Goal: Find specific page/section: Find specific page/section

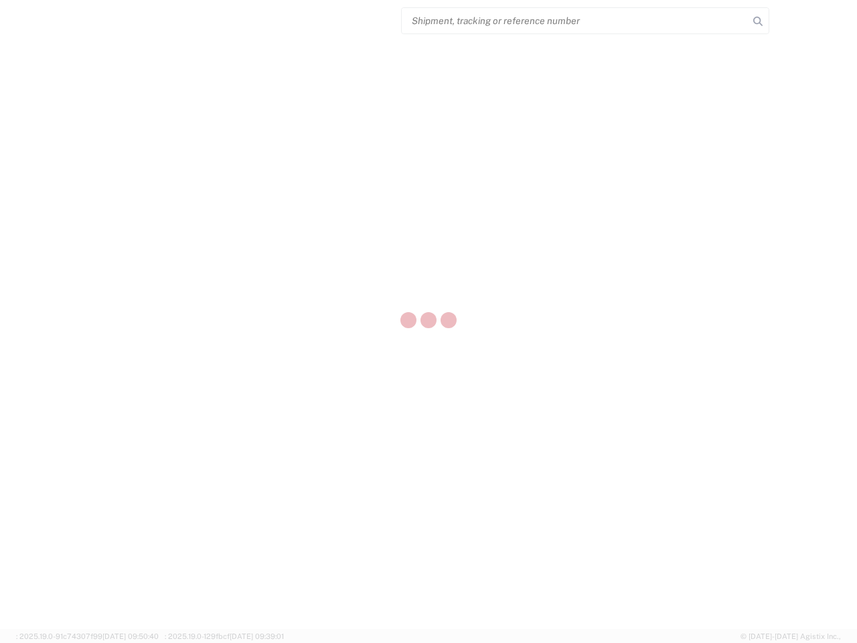
select select "US"
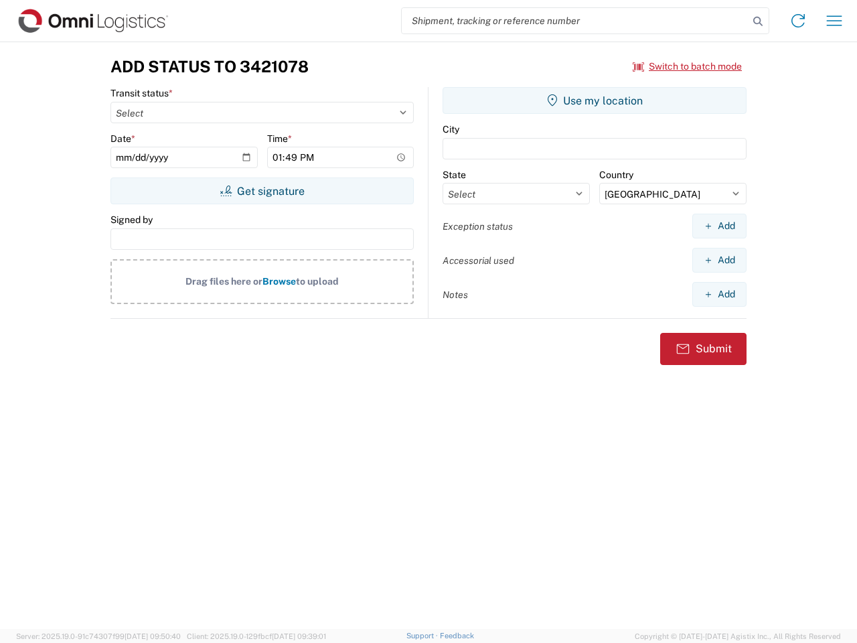
click at [575, 21] on input "search" at bounding box center [575, 20] width 347 height 25
click at [758, 21] on icon at bounding box center [758, 21] width 19 height 19
click at [798, 21] on icon at bounding box center [798, 20] width 21 height 21
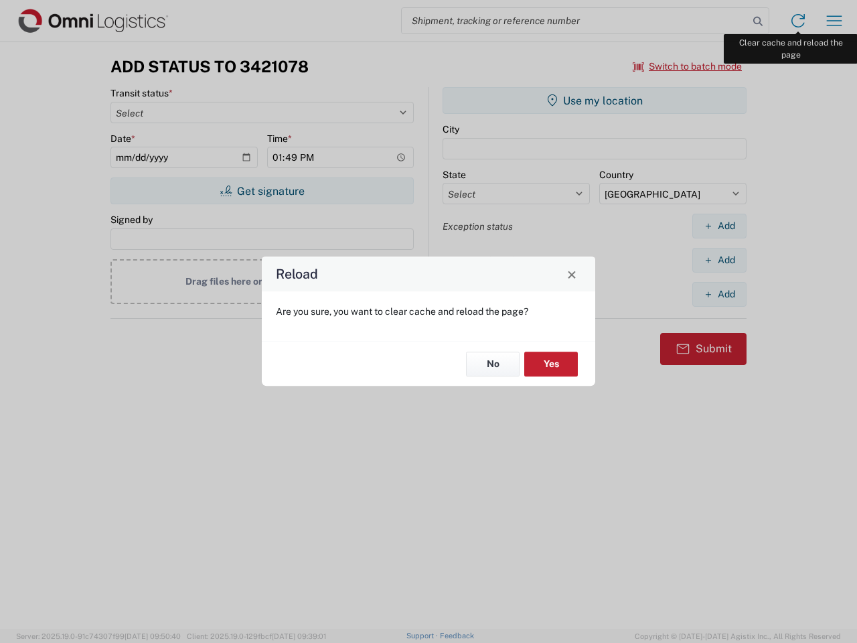
click at [834, 21] on div "Reload Are you sure, you want to clear cache and reload the page? No Yes" at bounding box center [428, 321] width 857 height 643
click at [688, 66] on div "Reload Are you sure, you want to clear cache and reload the page? No Yes" at bounding box center [428, 321] width 857 height 643
click at [262, 191] on div "Reload Are you sure, you want to clear cache and reload the page? No Yes" at bounding box center [428, 321] width 857 height 643
click at [595, 100] on div "Reload Are you sure, you want to clear cache and reload the page? No Yes" at bounding box center [428, 321] width 857 height 643
click at [719, 226] on div "Reload Are you sure, you want to clear cache and reload the page? No Yes" at bounding box center [428, 321] width 857 height 643
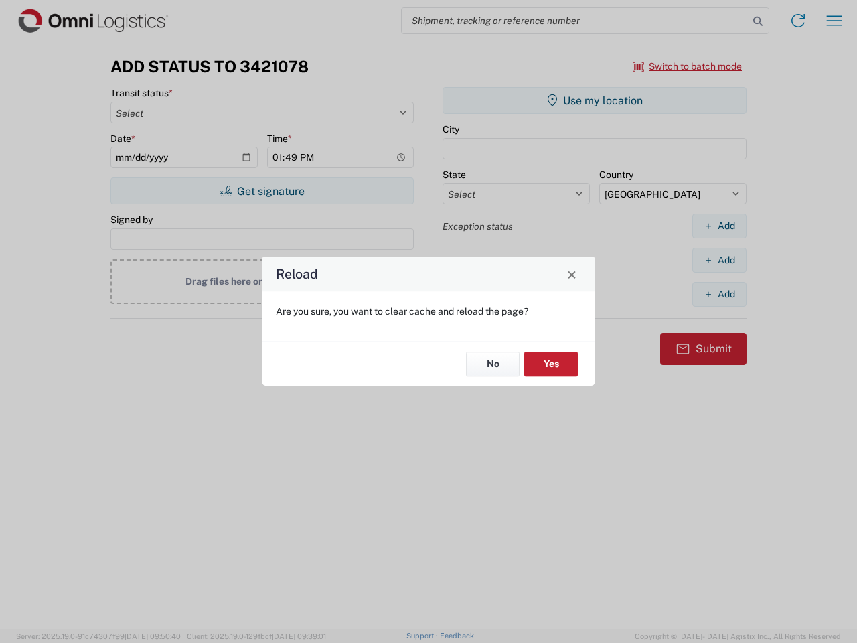
click at [719, 260] on div "Reload Are you sure, you want to clear cache and reload the page? No Yes" at bounding box center [428, 321] width 857 height 643
click at [719, 294] on div "Reload Are you sure, you want to clear cache and reload the page? No Yes" at bounding box center [428, 321] width 857 height 643
